Goal: Transaction & Acquisition: Subscribe to service/newsletter

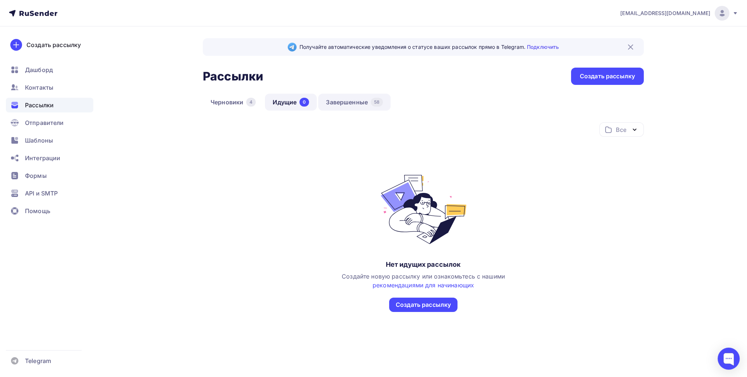
click at [374, 94] on link "Завершенные 58" at bounding box center [354, 102] width 72 height 17
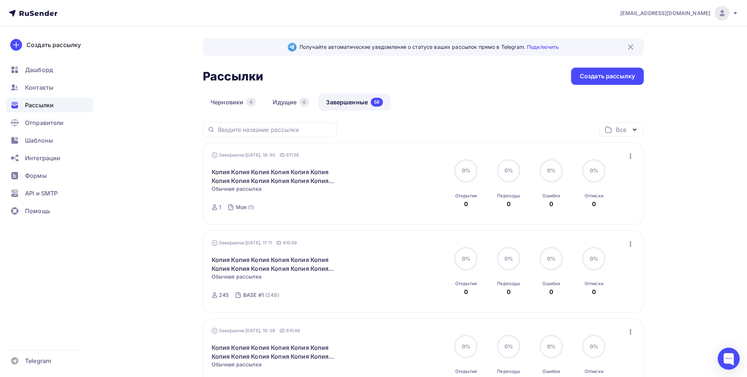
click at [627, 161] on div "Завершена Сегодня, 18:40 ID 61136 Копия Копия Копия Копия Копия Копия Копия Коп…" at bounding box center [424, 183] width 424 height 65
drag, startPoint x: 632, startPoint y: 158, endPoint x: 629, endPoint y: 166, distance: 9.4
click at [632, 158] on icon "button" at bounding box center [630, 156] width 9 height 9
click at [604, 202] on div "Копировать в новую" at bounding box center [596, 204] width 75 height 9
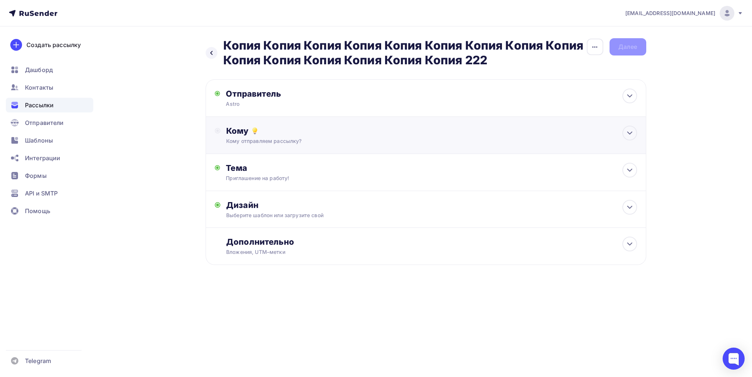
click at [263, 138] on div "Кому отправляем рассылку?" at bounding box center [411, 140] width 370 height 7
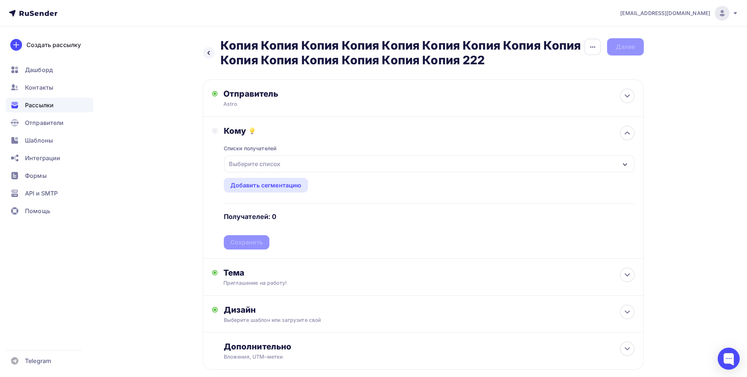
click at [262, 175] on div "Списки получателей Выберите список Все списки id BASE #2 (4 676) #27422 BASE #1…" at bounding box center [429, 193] width 411 height 114
click at [260, 165] on div "Выберите список" at bounding box center [254, 163] width 57 height 13
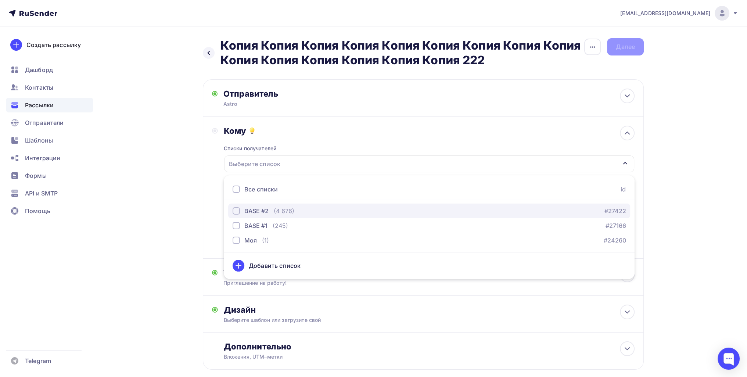
click at [261, 212] on div "BASE #2" at bounding box center [256, 210] width 24 height 9
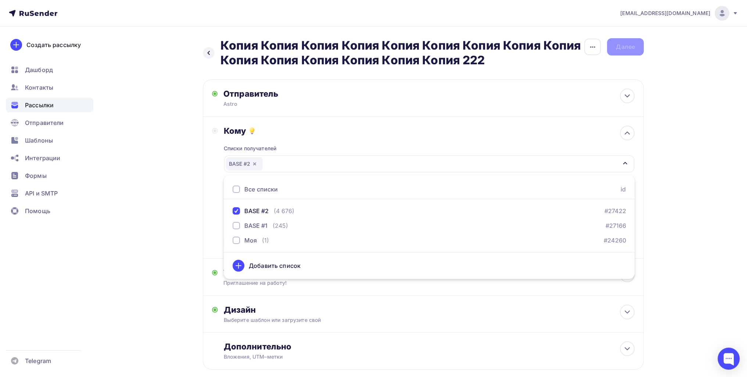
click at [157, 211] on div "Назад Копия Копия Копия Копия Копия Копия Копия Копия Копия Копия Копия Копия К…" at bounding box center [373, 221] width 602 height 390
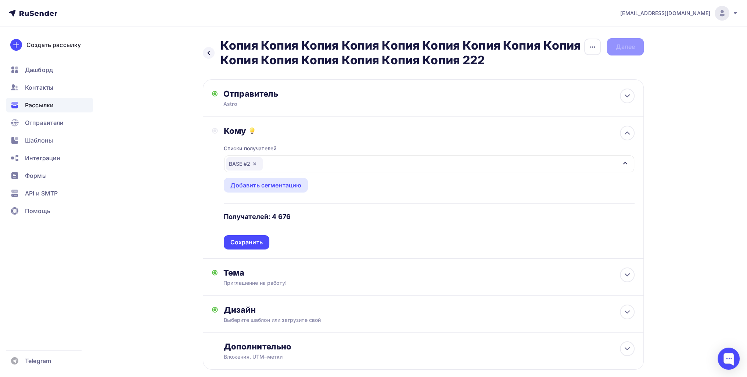
click at [239, 244] on div "Списки получателей BASE #2 Все списки id BASE #2 (4 676) #27422 BASE #1 (245) #…" at bounding box center [429, 193] width 411 height 114
click at [239, 243] on div "Сохранить" at bounding box center [246, 242] width 32 height 8
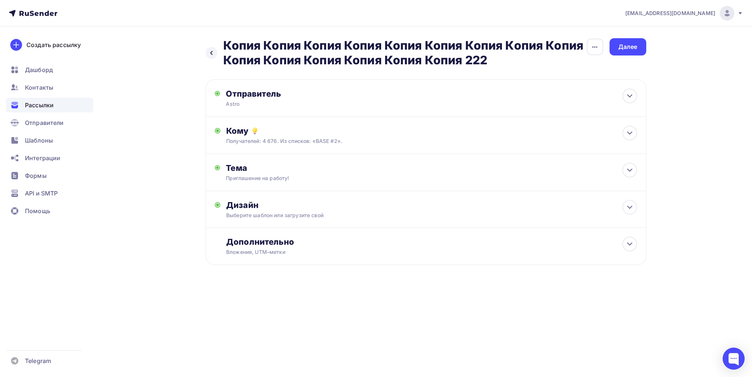
click at [649, 57] on div "Назад Копия Копия Копия Копия Копия Копия Копия Копия Копия Копия Копия Копия К…" at bounding box center [376, 169] width 602 height 286
click at [633, 46] on div "Далее" at bounding box center [628, 47] width 19 height 8
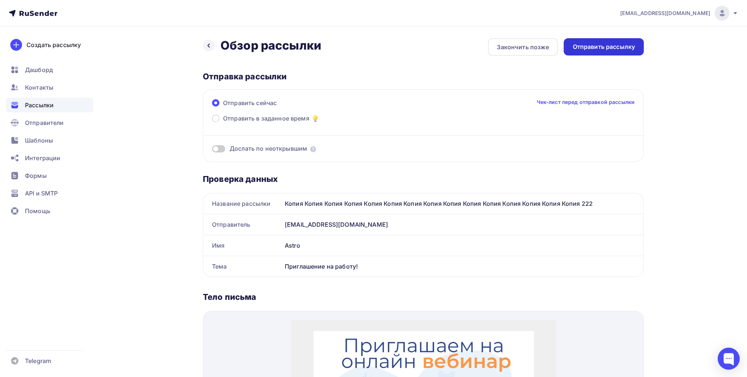
click at [614, 48] on div "Отправить рассылку" at bounding box center [603, 47] width 62 height 8
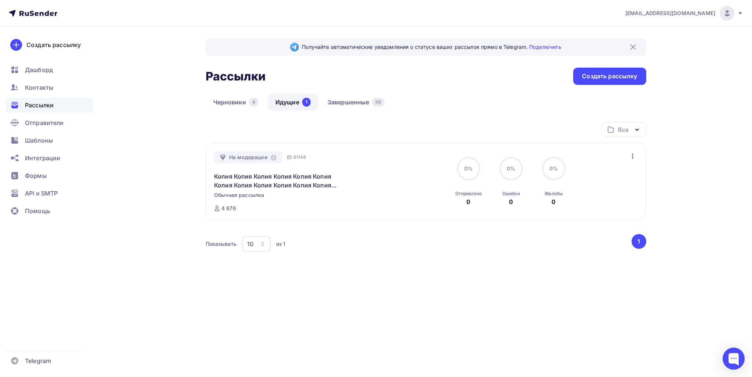
click at [703, 224] on div "danil.prokhorov.1990@list.ru Аккаунт Тарифы Выйти Создать рассылку Дашборд Конт…" at bounding box center [376, 163] width 752 height 327
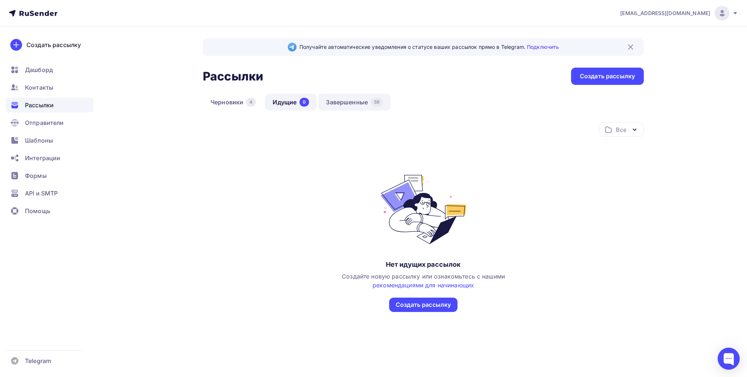
click at [361, 106] on link "Завершенные 59" at bounding box center [354, 102] width 72 height 17
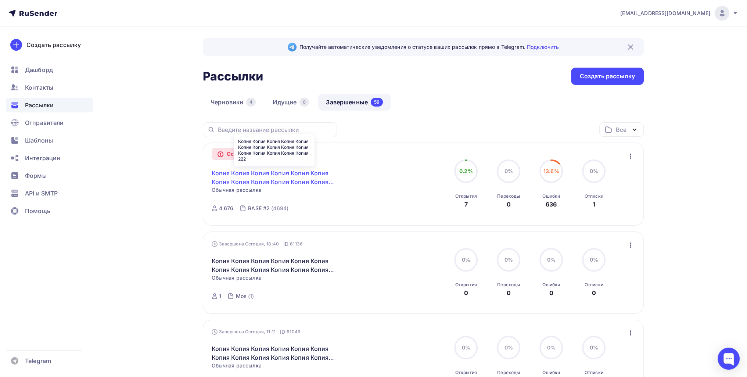
click at [299, 178] on link "Копия Копия Копия Копия Копия Копия Копия Копия Копия Копия Копия Копия Копия К…" at bounding box center [275, 178] width 126 height 18
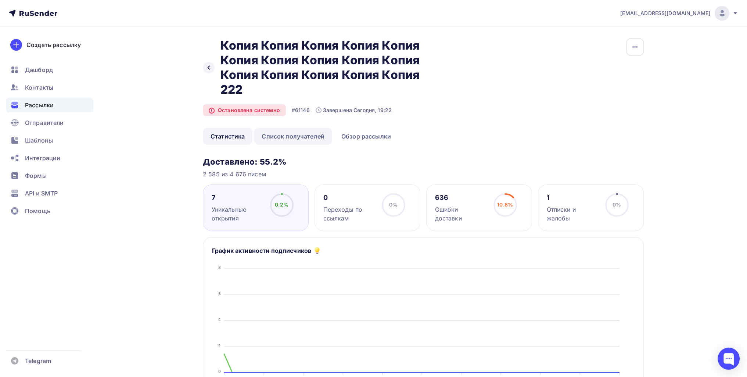
click at [300, 130] on link "Список получателей" at bounding box center [293, 136] width 78 height 17
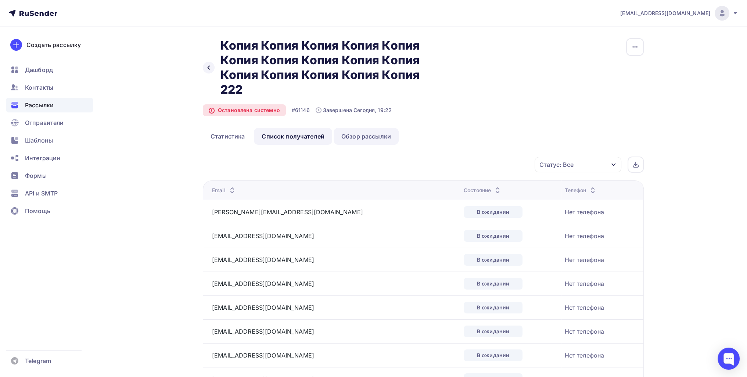
click at [334, 135] on link "Обзор рассылки" at bounding box center [366, 136] width 65 height 17
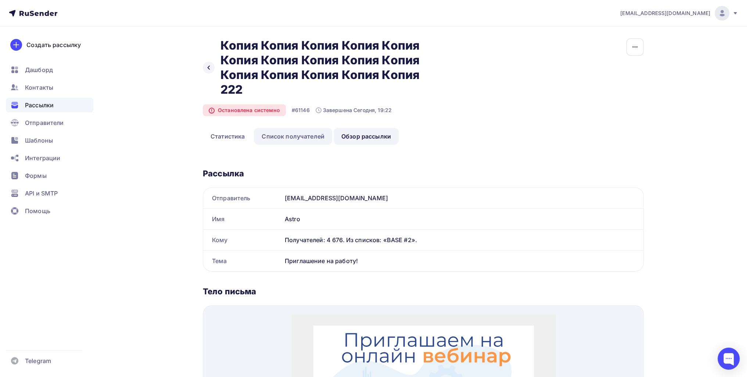
click at [302, 135] on link "Список получателей" at bounding box center [293, 136] width 78 height 17
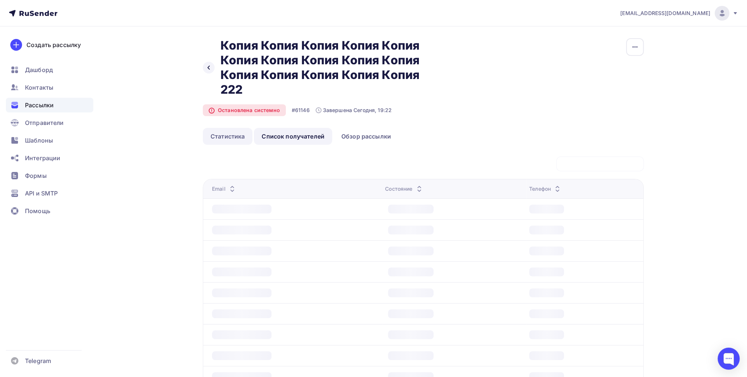
click at [217, 137] on link "Статистика" at bounding box center [228, 136] width 50 height 17
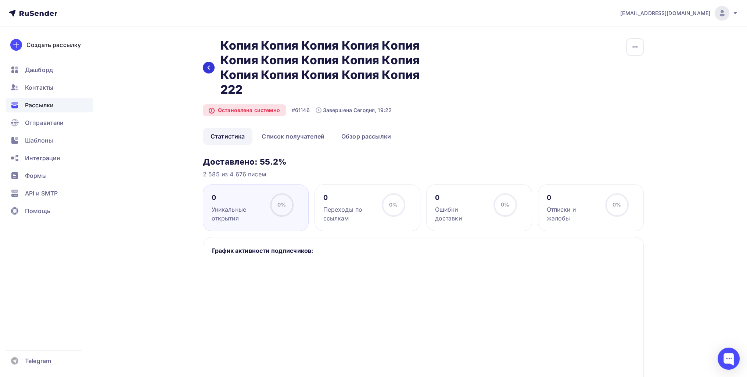
drag, startPoint x: 201, startPoint y: 61, endPoint x: 205, endPoint y: 65, distance: 4.9
click at [205, 65] on div at bounding box center [209, 68] width 12 height 12
